Goal: Task Accomplishment & Management: Manage account settings

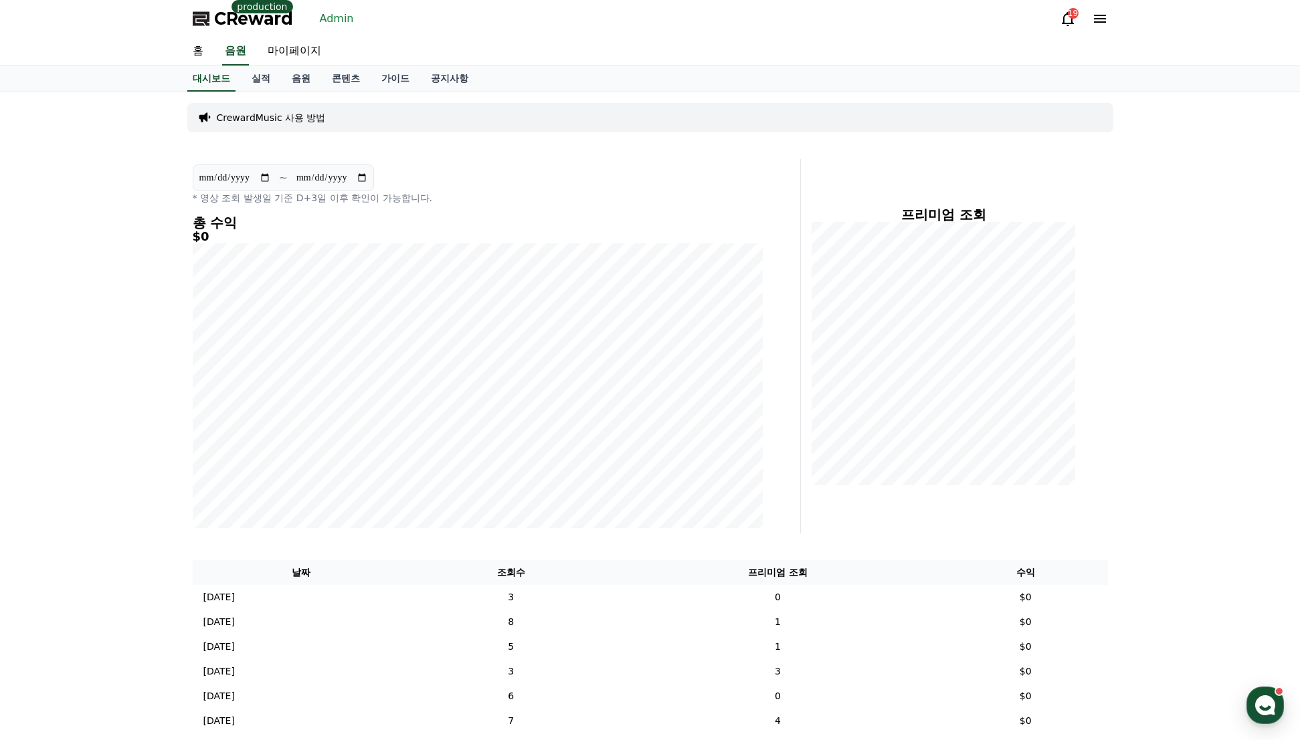
click at [326, 14] on link "Admin" at bounding box center [336, 18] width 45 height 21
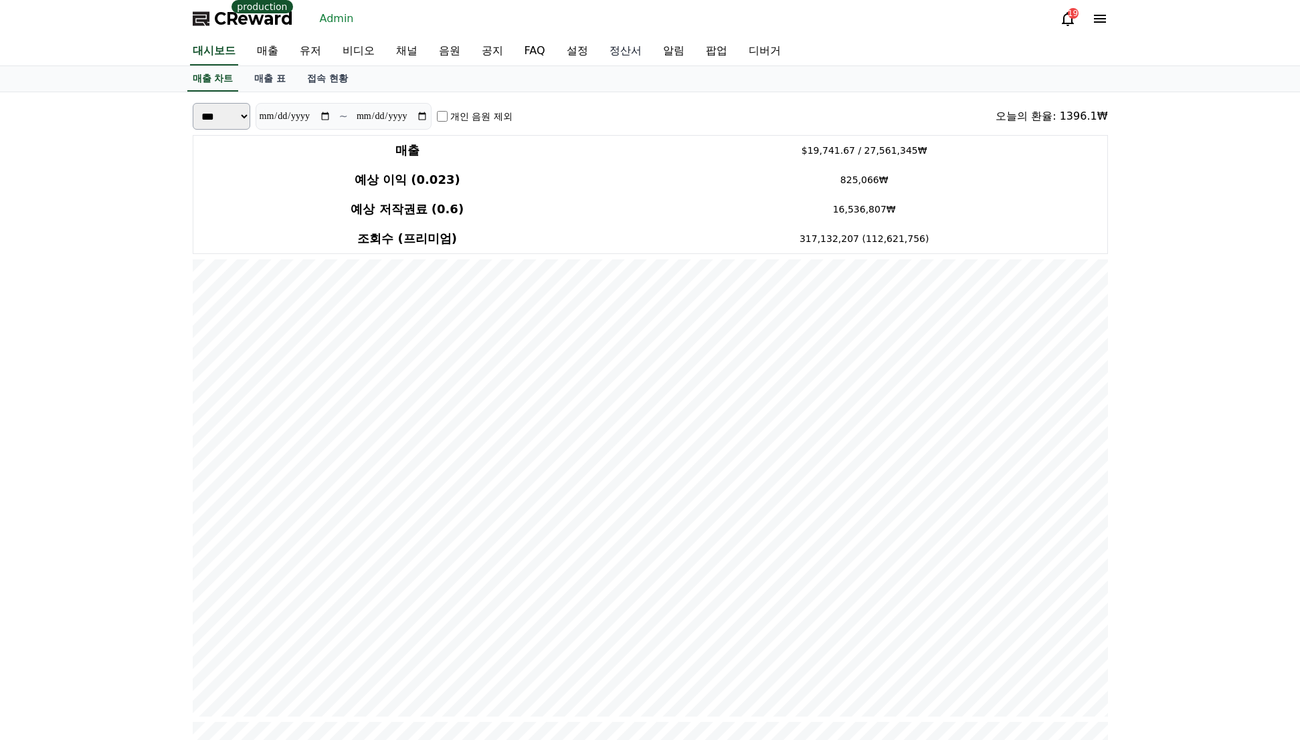
click at [638, 50] on link "정산서" at bounding box center [626, 51] width 54 height 28
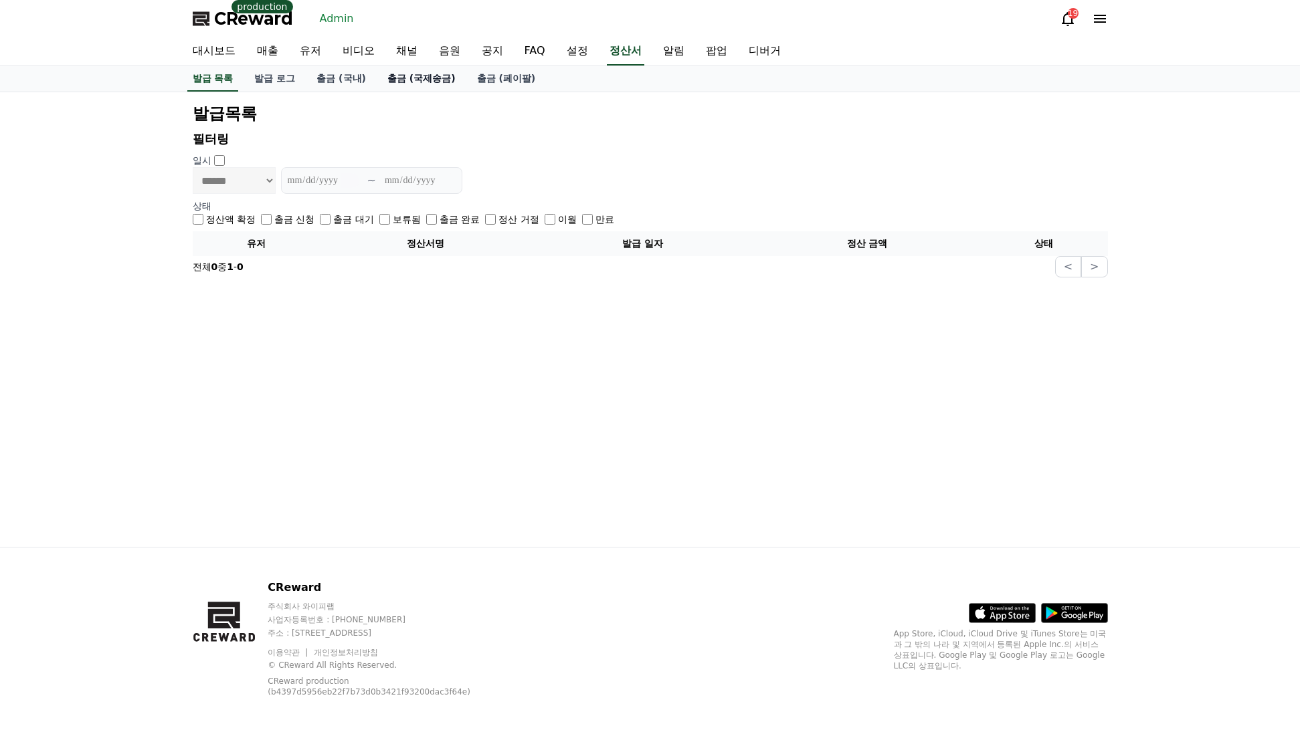
click at [415, 76] on link "출금 (국제송금)" at bounding box center [422, 78] width 90 height 25
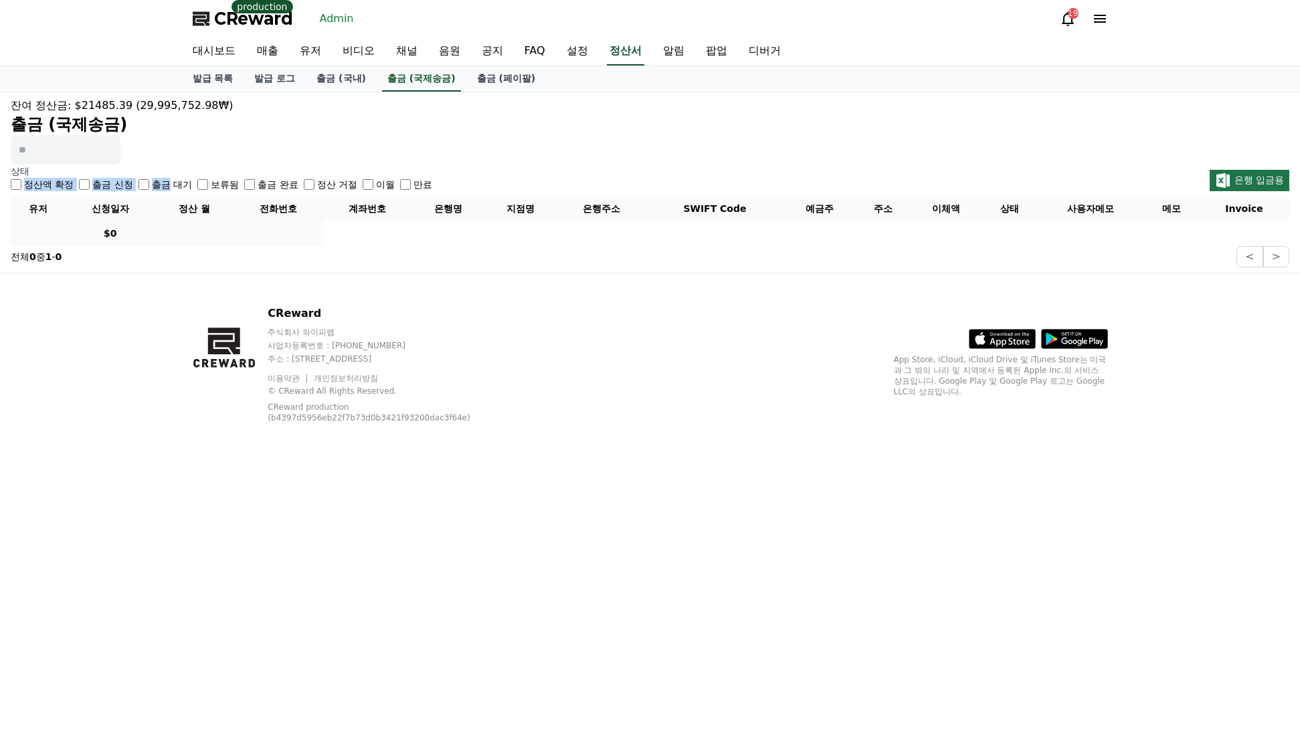
click at [170, 177] on div "상태 정산액 확정 출금 신청 출금 대기 보류됨 출금 완료 정산 거절 이월 만료" at bounding box center [221, 178] width 421 height 27
drag, startPoint x: 164, startPoint y: 159, endPoint x: 157, endPoint y: 175, distance: 17.4
click at [163, 165] on div "잔여 정산금: $21485.39 (29,995,752.98₩) 출금 (국제송금) 상태 정산액 확정 출금 신청 출금 대기 보류됨 출금 완료 정산…" at bounding box center [650, 182] width 1300 height 181
click at [288, 183] on label "출금 완료" at bounding box center [278, 184] width 40 height 13
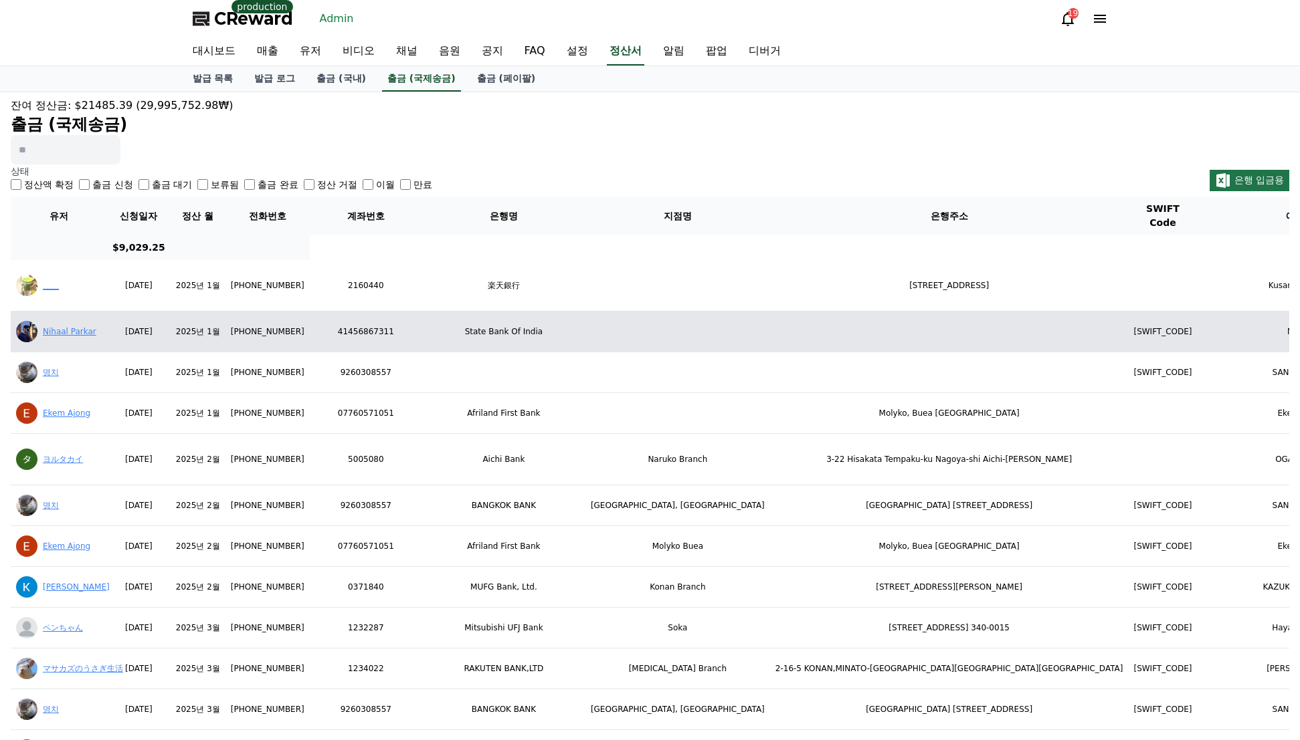
click at [64, 325] on div "Nihaal Parkar" at bounding box center [59, 331] width 86 height 21
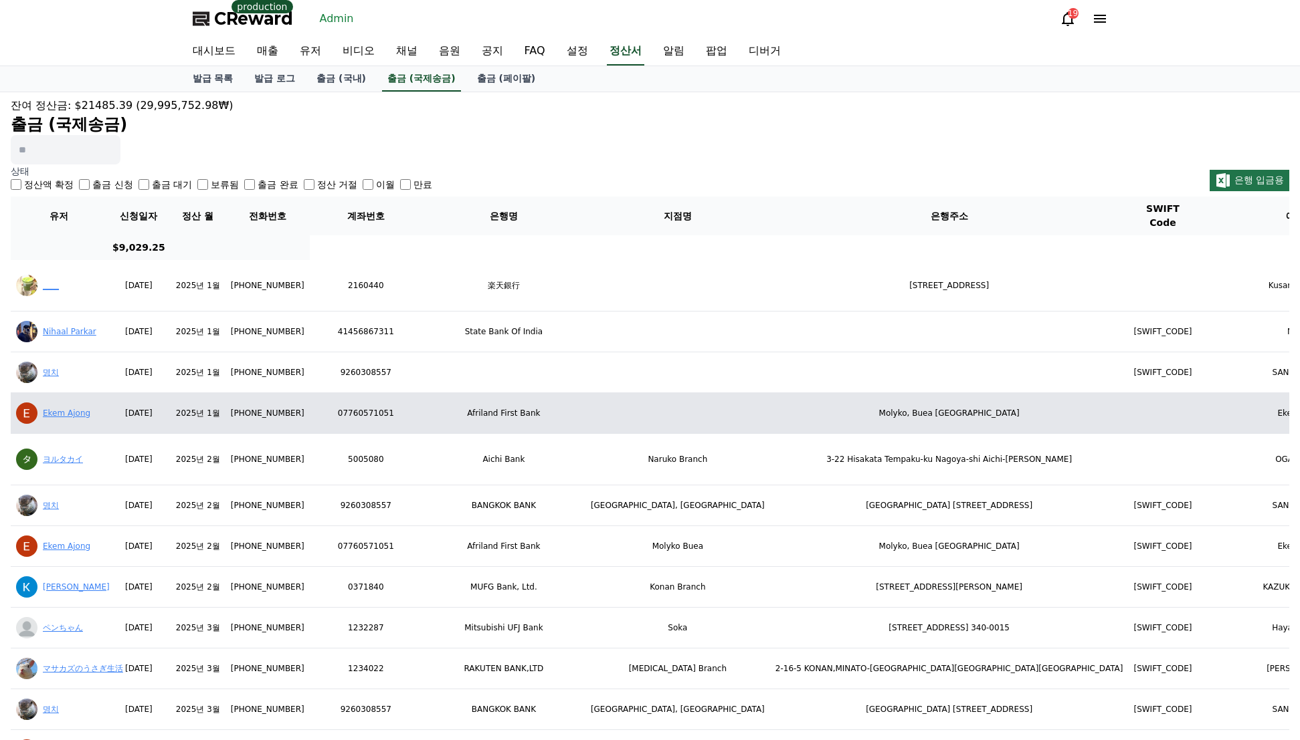
click at [67, 410] on link "Ekem Ajong" at bounding box center [66, 413] width 47 height 9
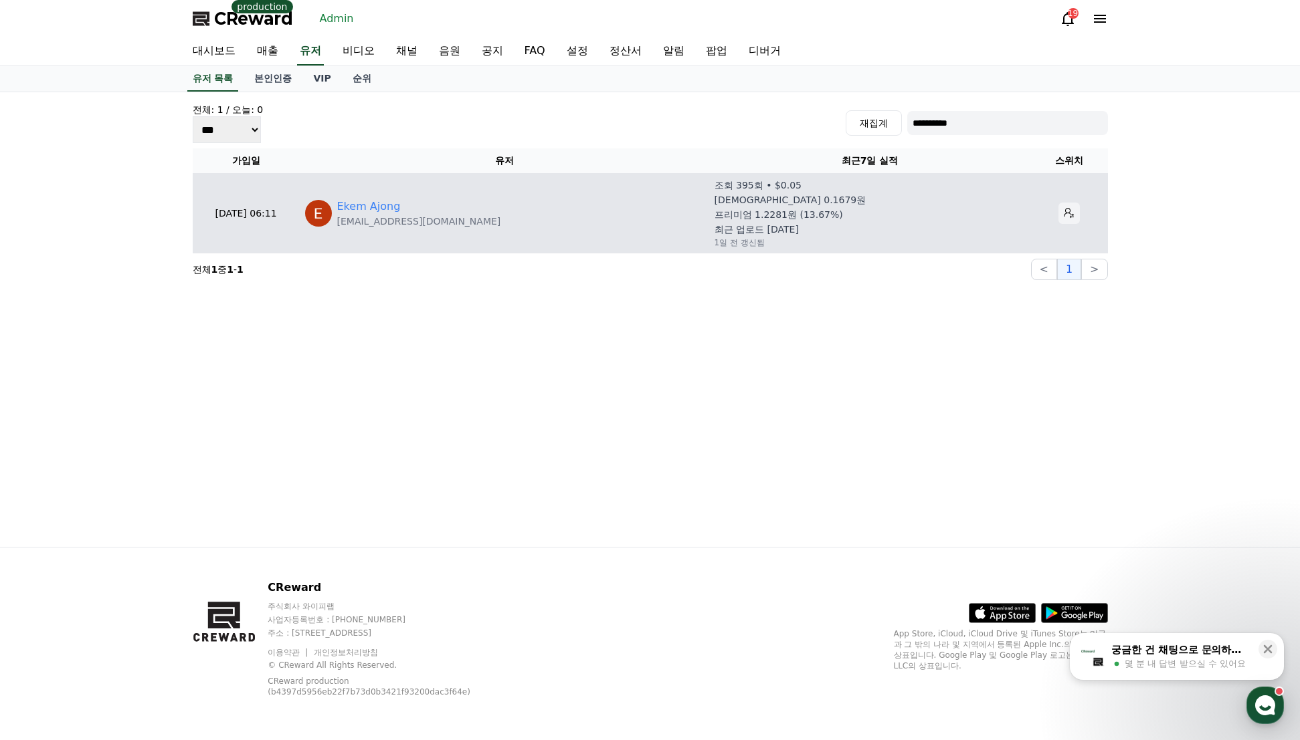
click at [1064, 210] on icon at bounding box center [1069, 213] width 11 height 11
